Goal: Transaction & Acquisition: Book appointment/travel/reservation

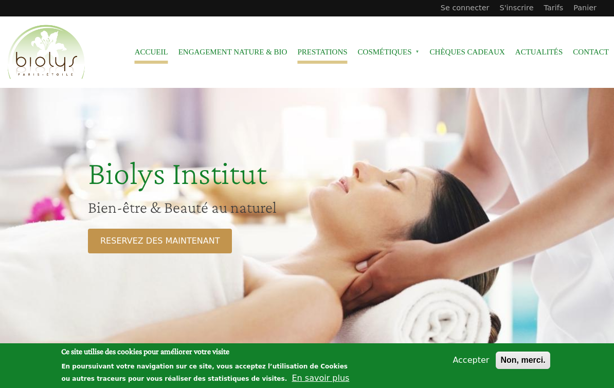
click at [307, 53] on link "Prestations" at bounding box center [322, 52] width 50 height 23
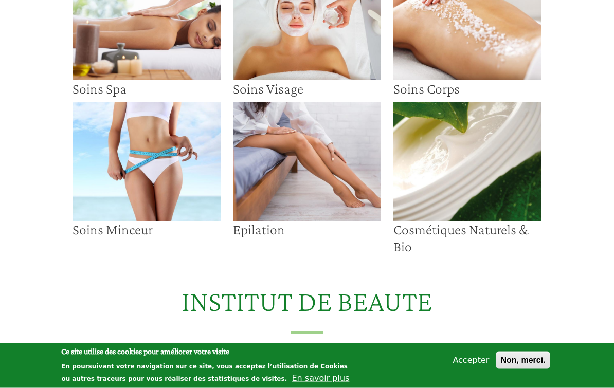
scroll to position [127, 0]
click at [287, 177] on img at bounding box center [307, 161] width 148 height 119
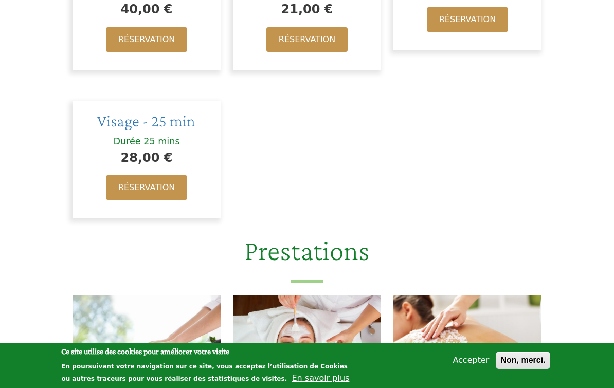
scroll to position [1176, 0]
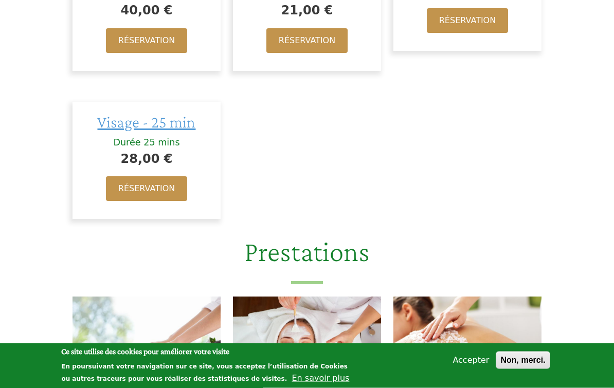
click at [168, 113] on span "Visage - 25 min" at bounding box center [146, 122] width 98 height 19
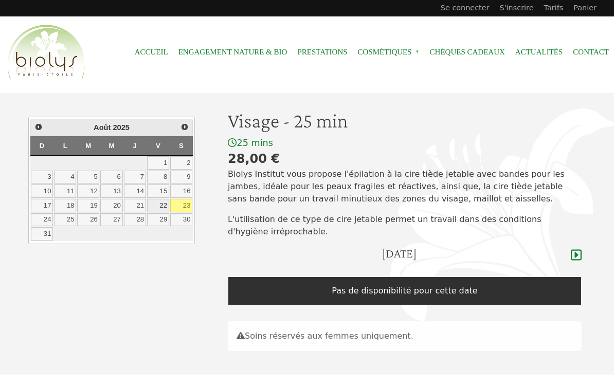
click at [160, 202] on link "22" at bounding box center [158, 205] width 22 height 13
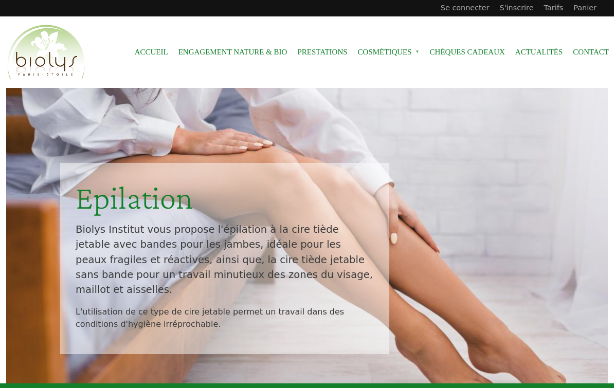
scroll to position [1195, 0]
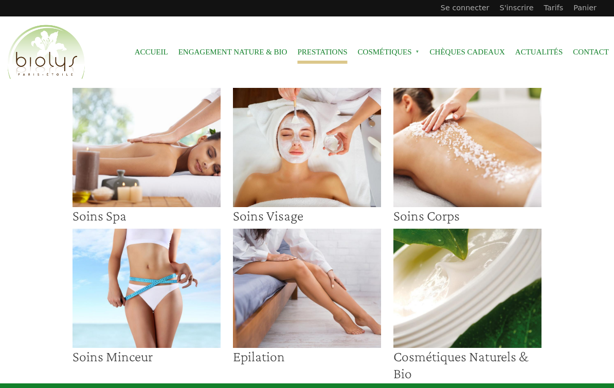
scroll to position [146, 0]
